Goal: Information Seeking & Learning: Find specific fact

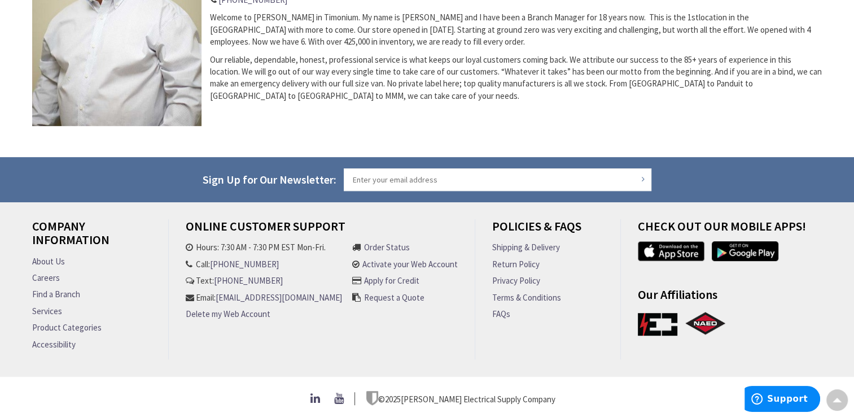
scroll to position [558, 0]
click at [79, 321] on link "Product Categories" at bounding box center [66, 327] width 69 height 12
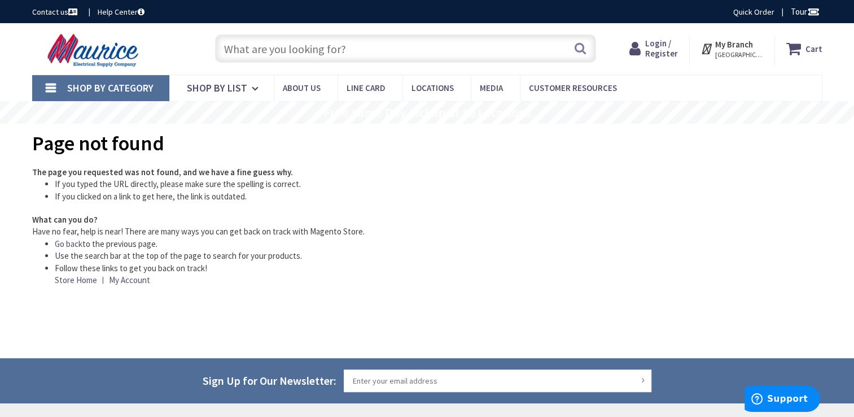
click at [316, 49] on input "text" at bounding box center [405, 48] width 381 height 28
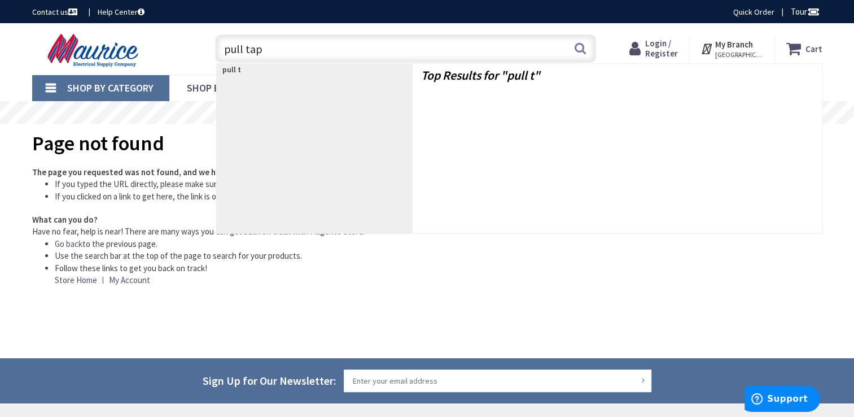
type input "pull tape"
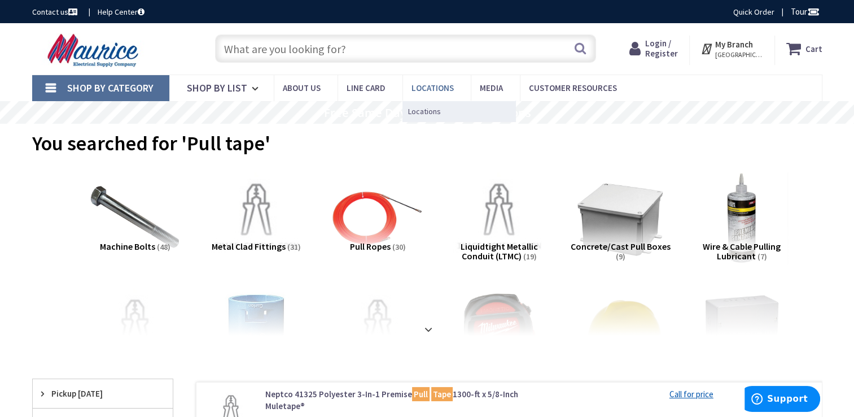
click at [418, 86] on span "Locations" at bounding box center [433, 87] width 42 height 11
